Goal: Task Accomplishment & Management: Use online tool/utility

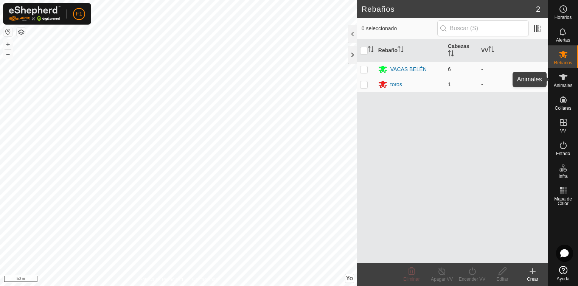
click at [563, 85] on span "Animales" at bounding box center [563, 85] width 19 height 5
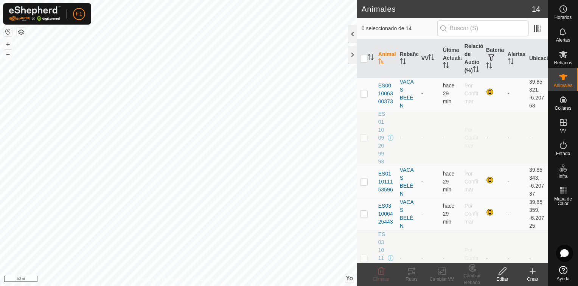
click at [352, 37] on div at bounding box center [352, 34] width 9 height 18
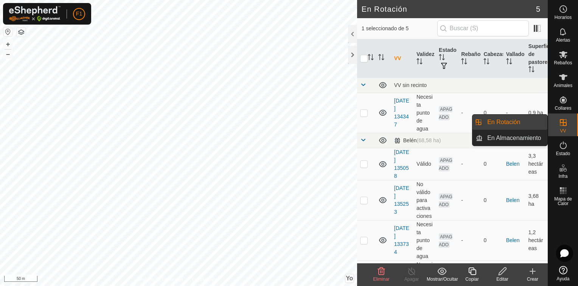
click at [518, 123] on link "En Rotación" at bounding box center [515, 122] width 65 height 15
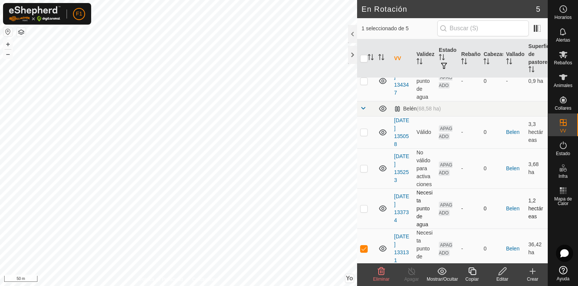
scroll to position [44, 0]
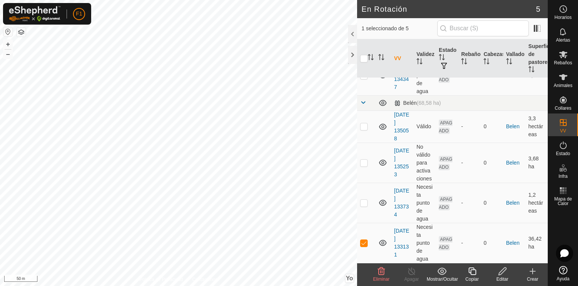
click at [499, 273] on icon at bounding box center [503, 272] width 8 height 8
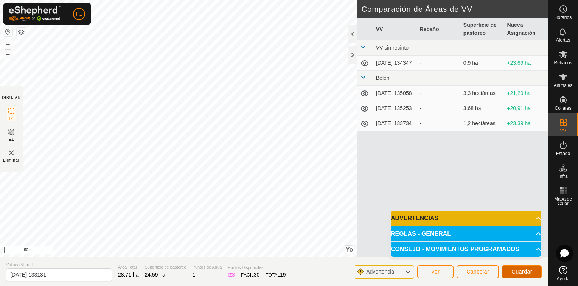
click at [522, 272] on span "Guardar" at bounding box center [522, 272] width 21 height 6
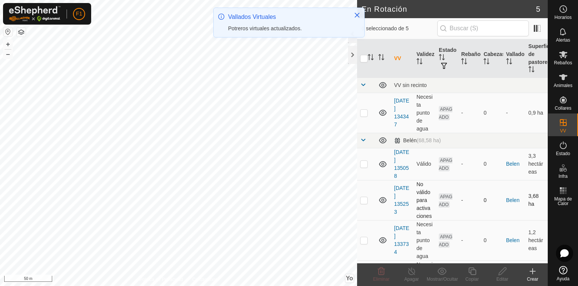
scroll to position [44, 0]
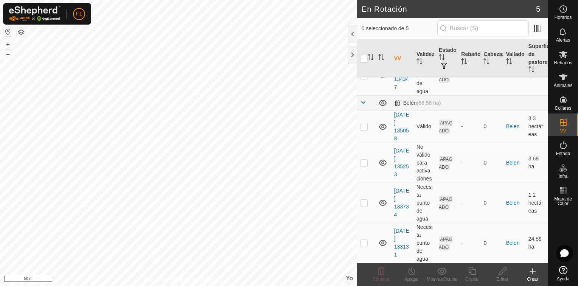
click at [365, 243] on p-checkbox at bounding box center [364, 243] width 8 height 6
checkbox input "true"
click at [563, 62] on span "Rebaños" at bounding box center [563, 63] width 18 height 5
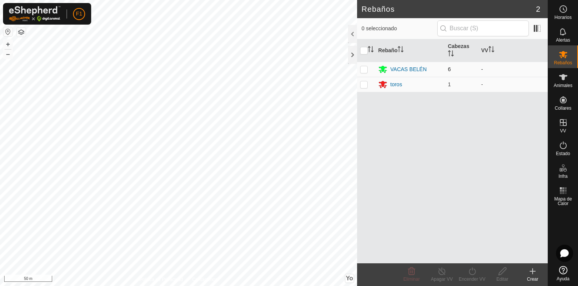
click at [362, 69] on p-checkbox at bounding box center [364, 69] width 8 height 6
checkbox input "true"
click at [363, 84] on p-checkbox at bounding box center [364, 84] width 8 height 6
checkbox input "true"
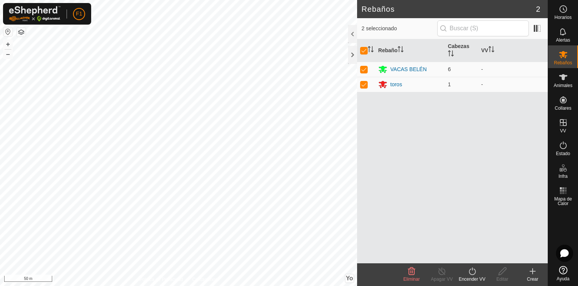
click at [477, 277] on div "Encender VV" at bounding box center [472, 279] width 30 height 7
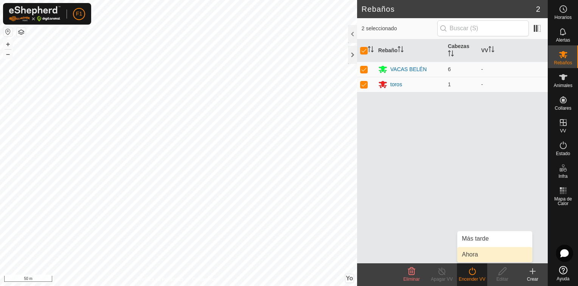
click at [481, 256] on link "Ahora" at bounding box center [495, 254] width 75 height 15
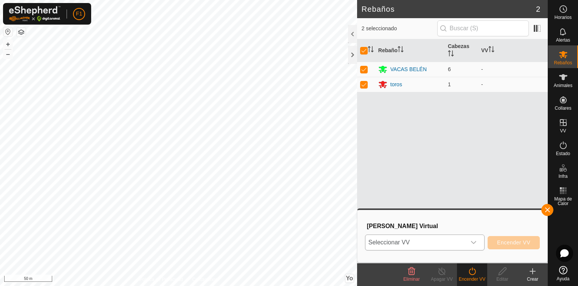
click at [475, 243] on icon "Disparador desplegable" at bounding box center [473, 242] width 5 height 3
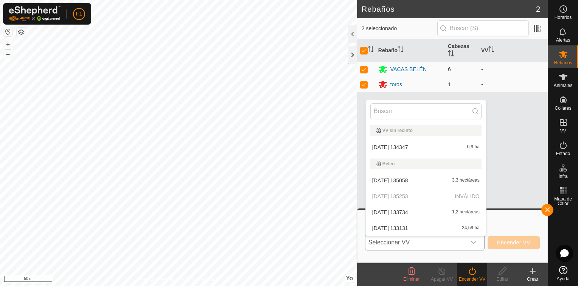
click at [475, 243] on icon "Disparador desplegable" at bounding box center [473, 242] width 5 height 3
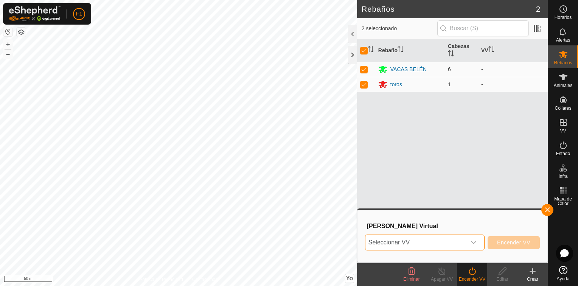
click at [475, 243] on icon "Disparador desplegable" at bounding box center [473, 242] width 5 height 3
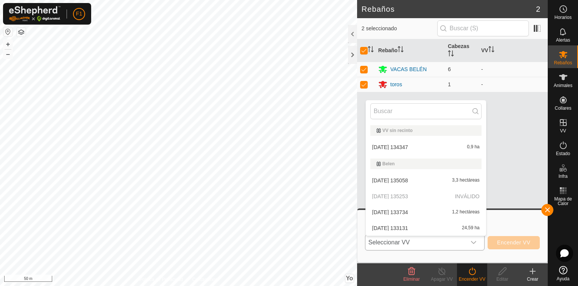
click at [411, 228] on li "[DATE] 133131 24,59 ha" at bounding box center [426, 228] width 120 height 15
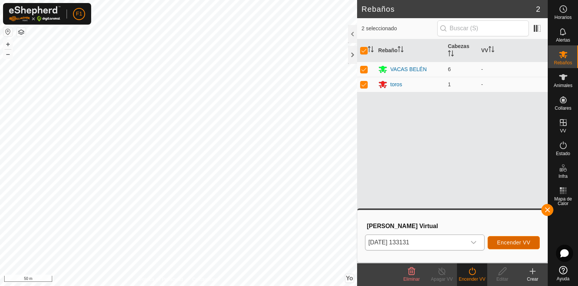
click at [509, 240] on span "Encender VV" at bounding box center [513, 243] width 33 height 6
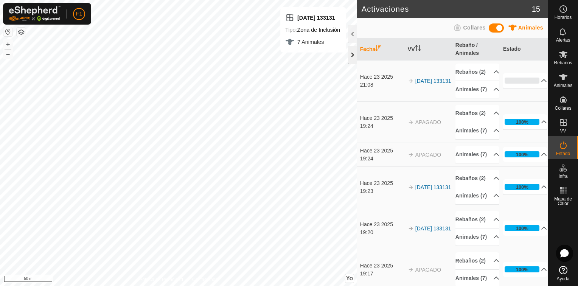
click at [353, 55] on div at bounding box center [352, 55] width 9 height 18
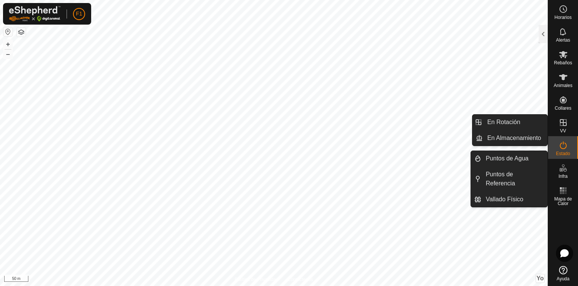
click at [562, 123] on icon at bounding box center [563, 122] width 9 height 9
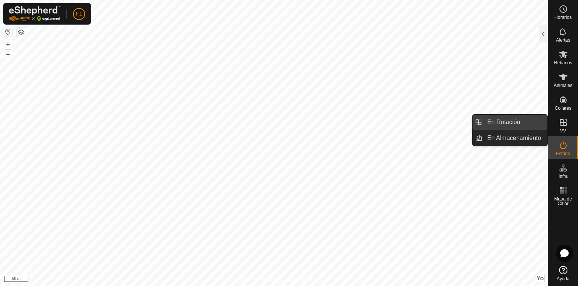
click at [522, 124] on link "En Rotación" at bounding box center [515, 122] width 65 height 15
click at [496, 120] on link "En Rotación" at bounding box center [515, 122] width 65 height 15
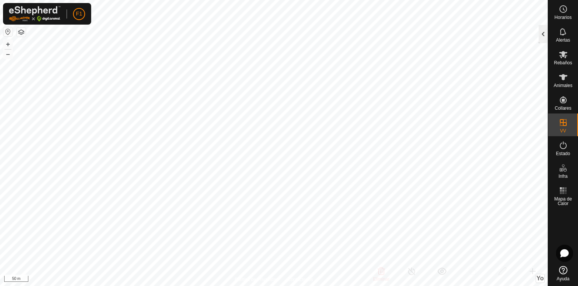
click at [543, 35] on div at bounding box center [543, 34] width 9 height 18
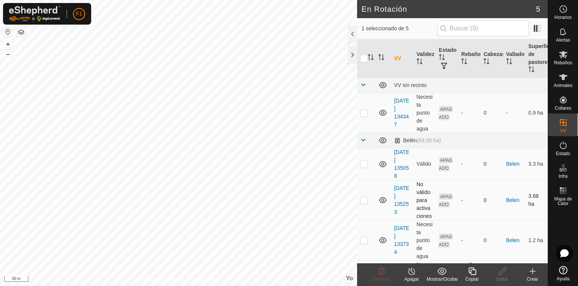
scroll to position [44, 0]
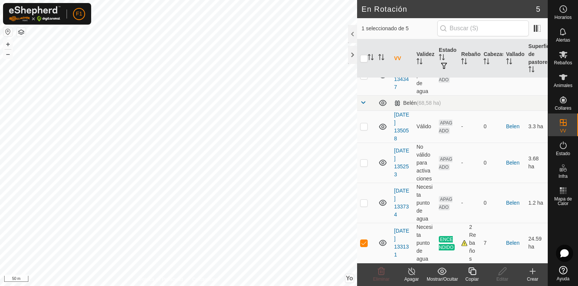
click at [409, 274] on icon at bounding box center [411, 271] width 9 height 9
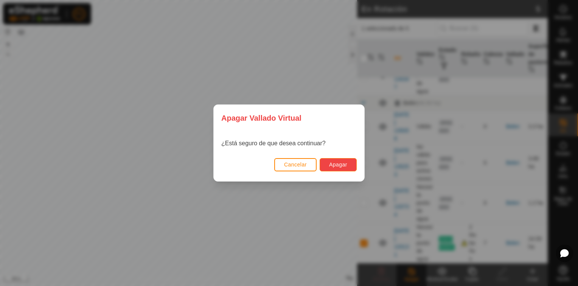
click at [343, 163] on span "Apagar" at bounding box center [338, 165] width 18 height 6
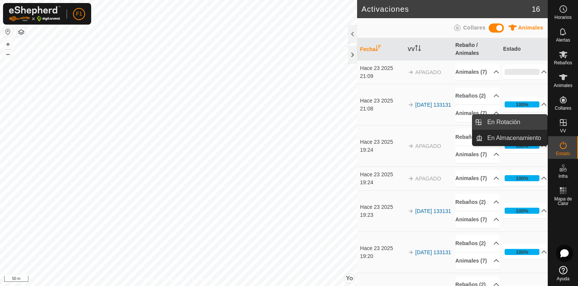
click at [503, 123] on link "En Rotación" at bounding box center [515, 122] width 65 height 15
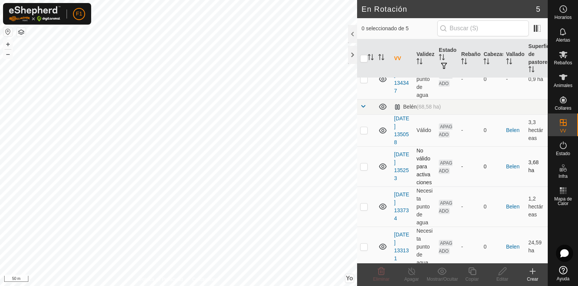
scroll to position [44, 0]
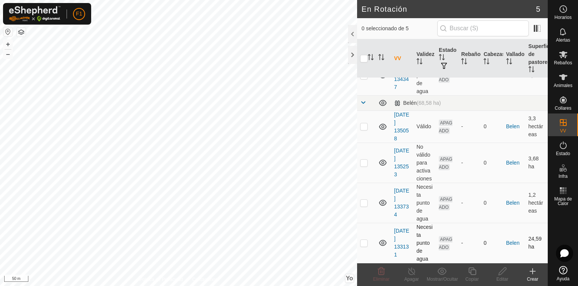
click at [362, 242] on p-checkbox at bounding box center [364, 243] width 8 height 6
checkbox input "true"
click at [503, 275] on icon at bounding box center [502, 271] width 9 height 9
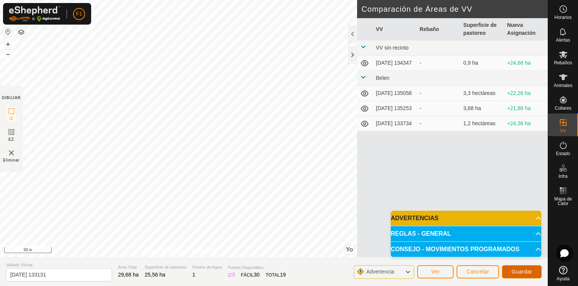
click at [525, 274] on span "Guardar" at bounding box center [522, 272] width 21 height 6
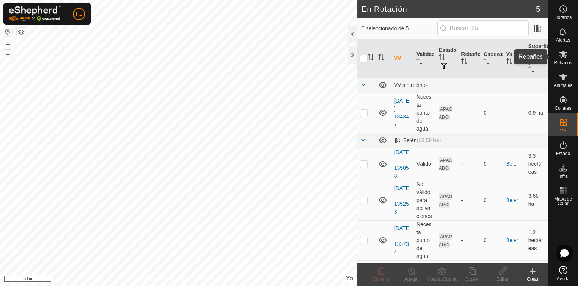
click at [559, 56] on icon at bounding box center [563, 54] width 9 height 9
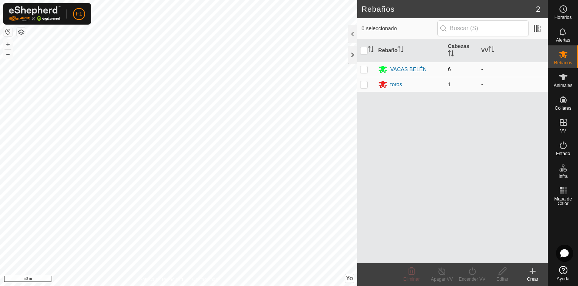
click at [363, 70] on p-checkbox at bounding box center [364, 69] width 8 height 6
checkbox input "true"
click at [364, 85] on p-checkbox at bounding box center [364, 84] width 8 height 6
checkbox input "true"
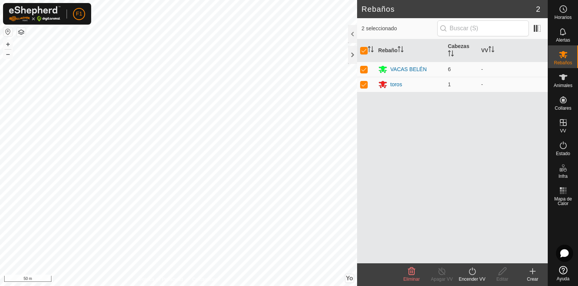
click at [473, 272] on icon at bounding box center [472, 271] width 9 height 9
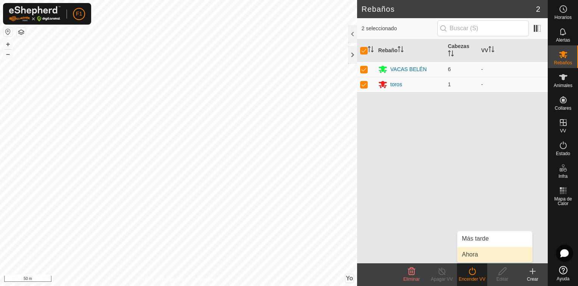
click at [481, 252] on link "Ahora" at bounding box center [495, 254] width 75 height 15
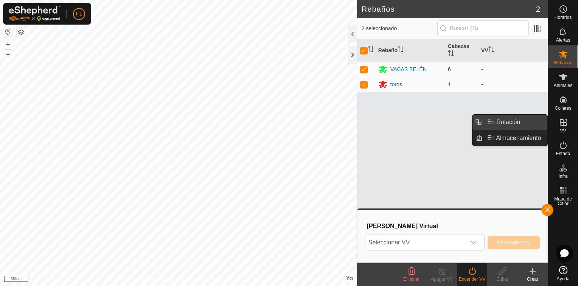
click at [500, 125] on link "En Rotación" at bounding box center [515, 122] width 65 height 15
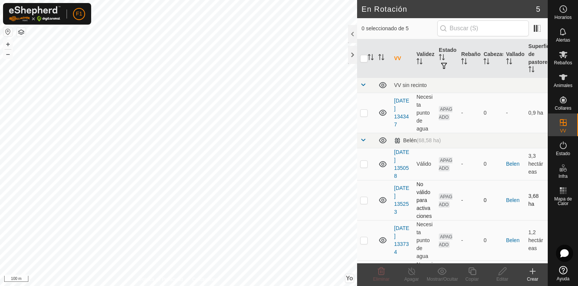
scroll to position [44, 0]
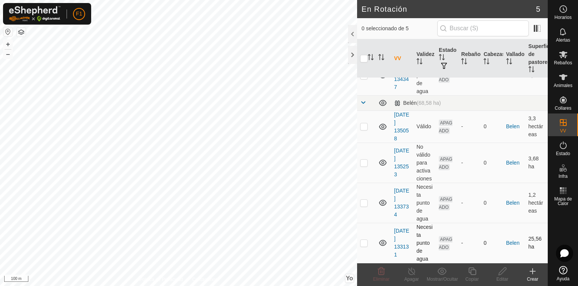
click at [363, 244] on p-checkbox at bounding box center [364, 243] width 8 height 6
checkbox input "true"
click at [560, 59] on icon at bounding box center [563, 54] width 9 height 9
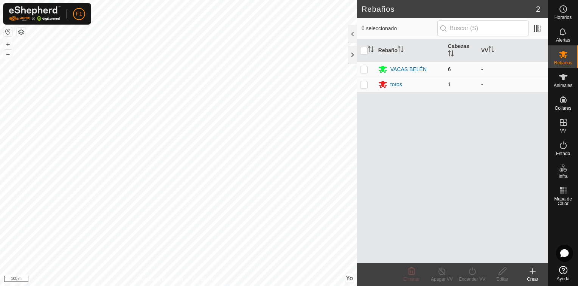
click at [362, 70] on p-checkbox at bounding box center [364, 69] width 8 height 6
checkbox input "true"
click at [364, 85] on p-checkbox at bounding box center [364, 84] width 8 height 6
checkbox input "true"
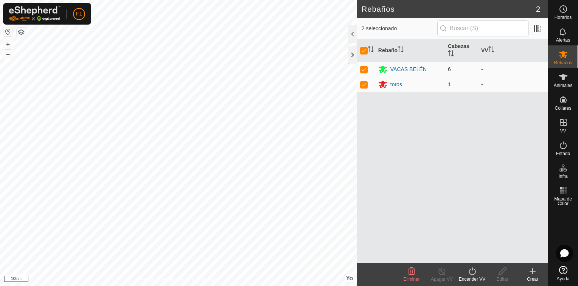
click at [471, 277] on div "Encender VV" at bounding box center [472, 279] width 30 height 7
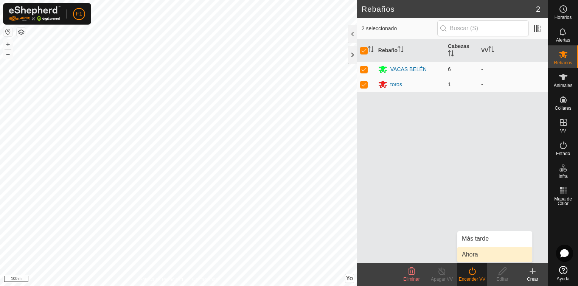
click at [474, 254] on link "Ahora" at bounding box center [495, 254] width 75 height 15
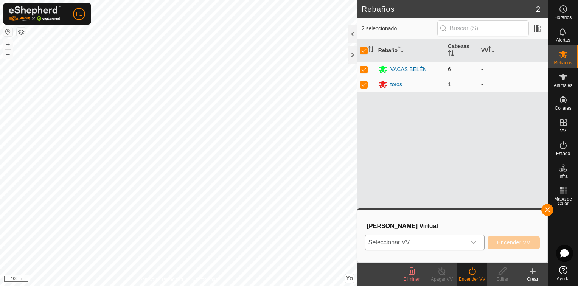
click at [477, 243] on icon "Disparador desplegable" at bounding box center [474, 243] width 6 height 6
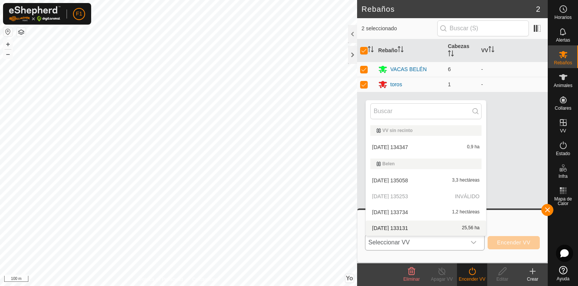
click at [454, 226] on li "[DATE] 133131 25,56 ha" at bounding box center [426, 228] width 120 height 15
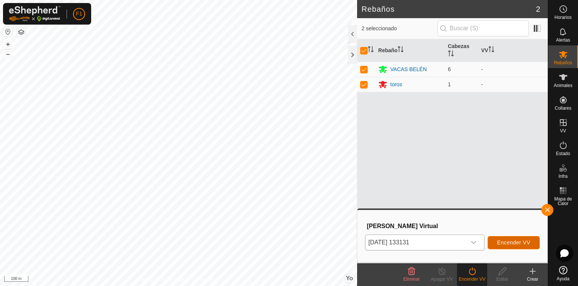
click at [531, 243] on button "Encender VV" at bounding box center [514, 242] width 52 height 13
